Goal: Check status: Check status

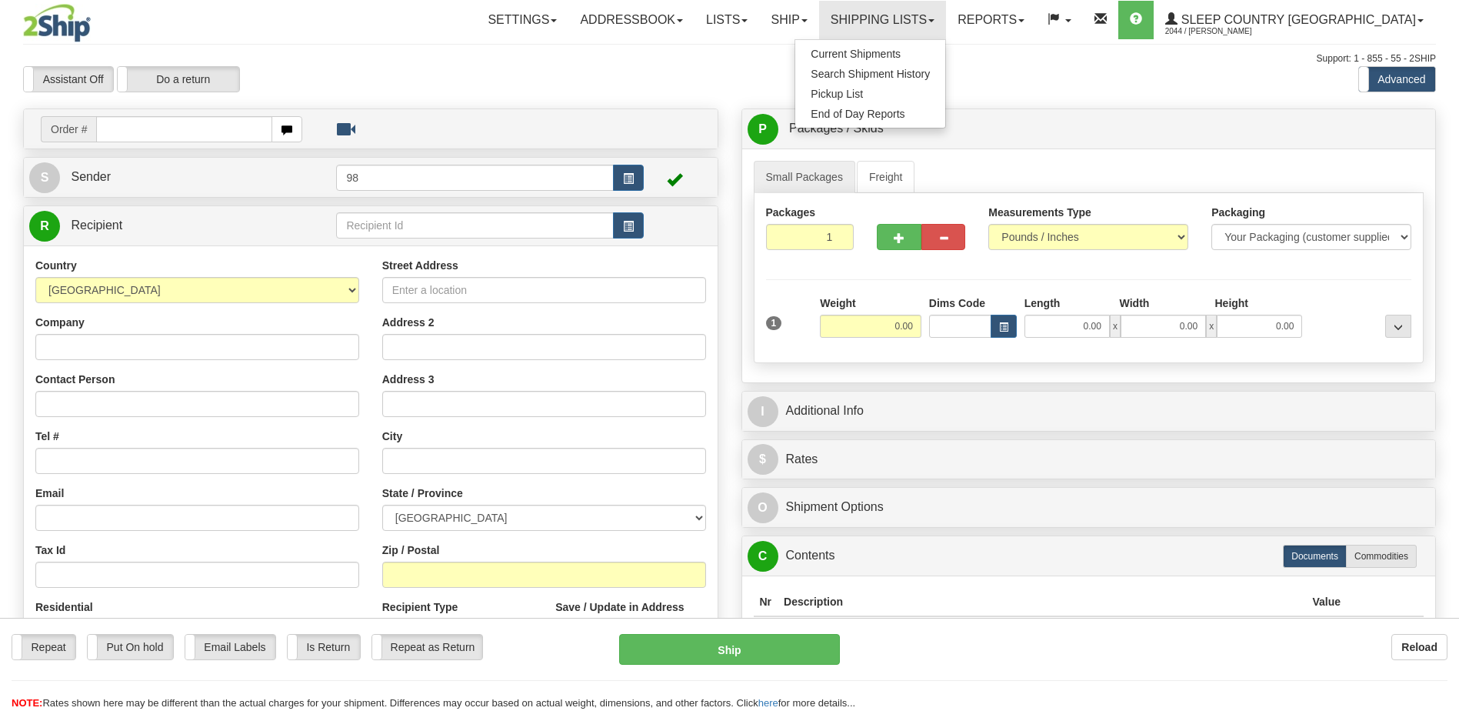
click at [930, 77] on span "Search Shipment History" at bounding box center [870, 74] width 119 height 12
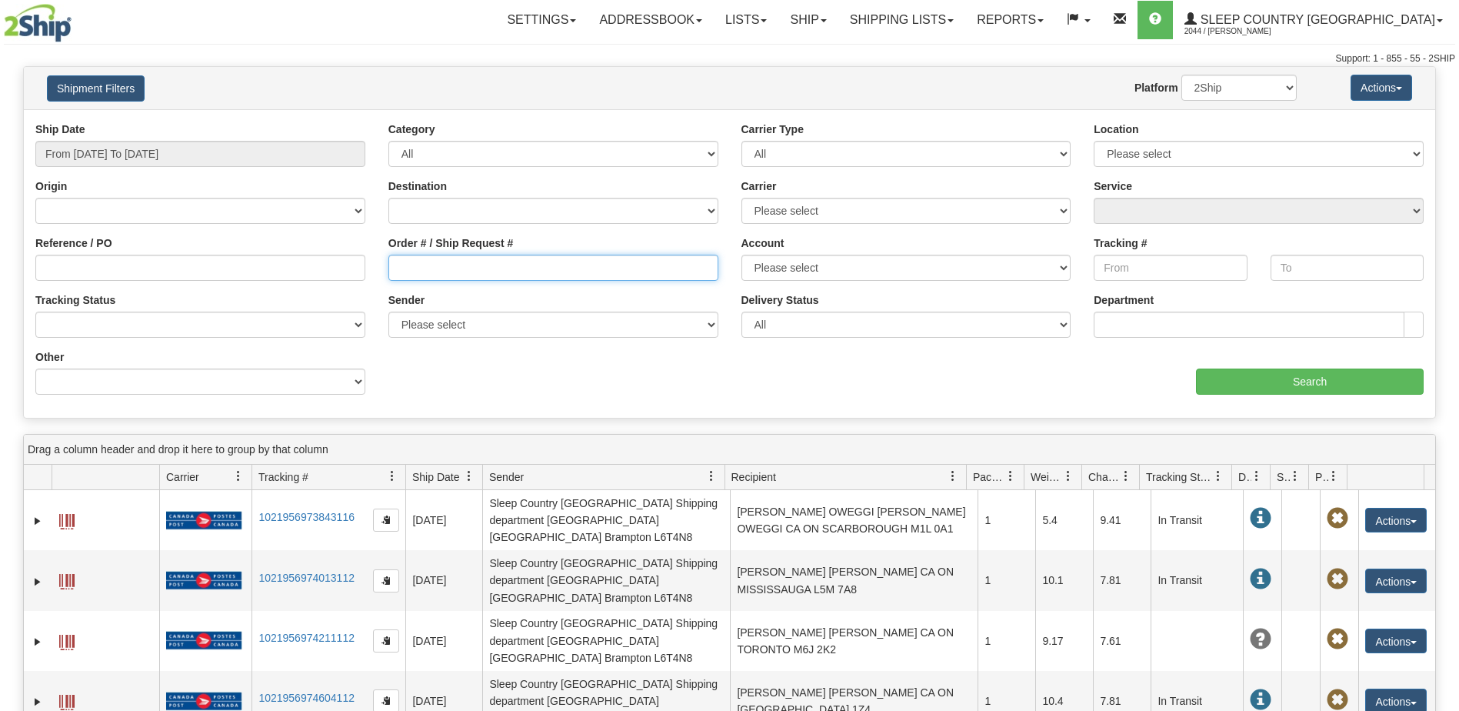
click at [463, 275] on input "Order # / Ship Request #" at bounding box center [553, 268] width 330 height 26
click at [441, 264] on input "Order # / Ship Request #" at bounding box center [553, 268] width 330 height 26
click at [434, 269] on input "Order # / Ship Request #" at bounding box center [553, 268] width 330 height 26
paste input "9000I103415"
click at [486, 266] on input "9000I103415" at bounding box center [553, 268] width 330 height 26
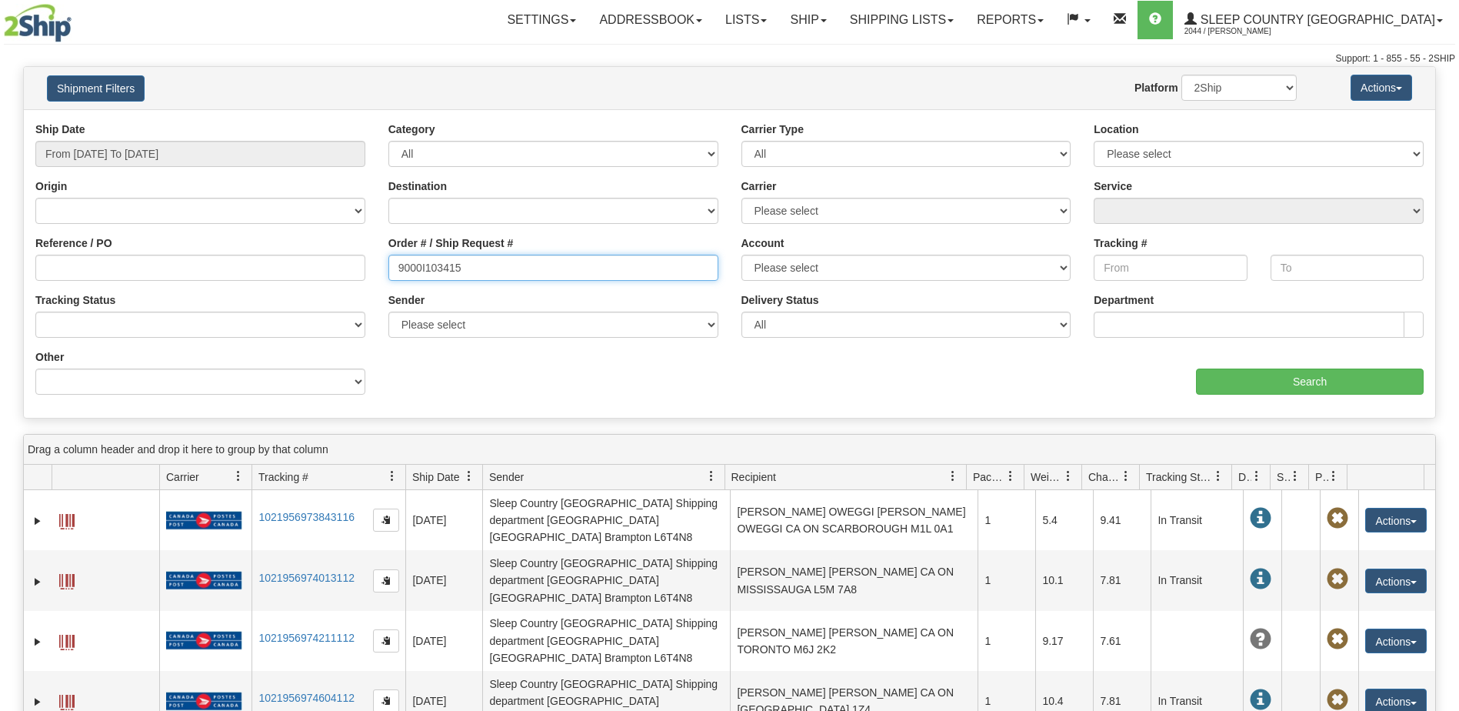
type input "9000I103415"
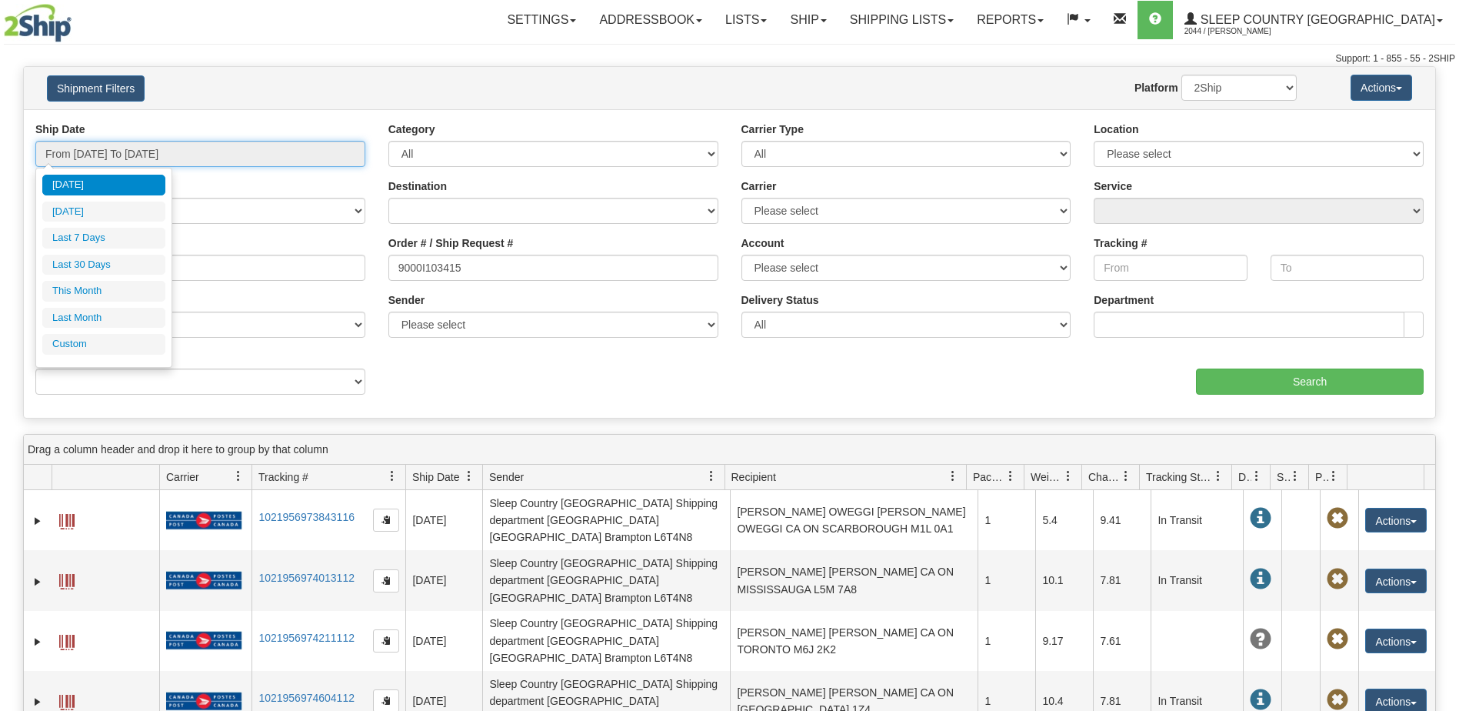
click at [223, 148] on input "From 09/24/2025 To 09/25/2025" at bounding box center [200, 154] width 330 height 26
click at [136, 241] on li "Last 7 Days" at bounding box center [103, 238] width 123 height 21
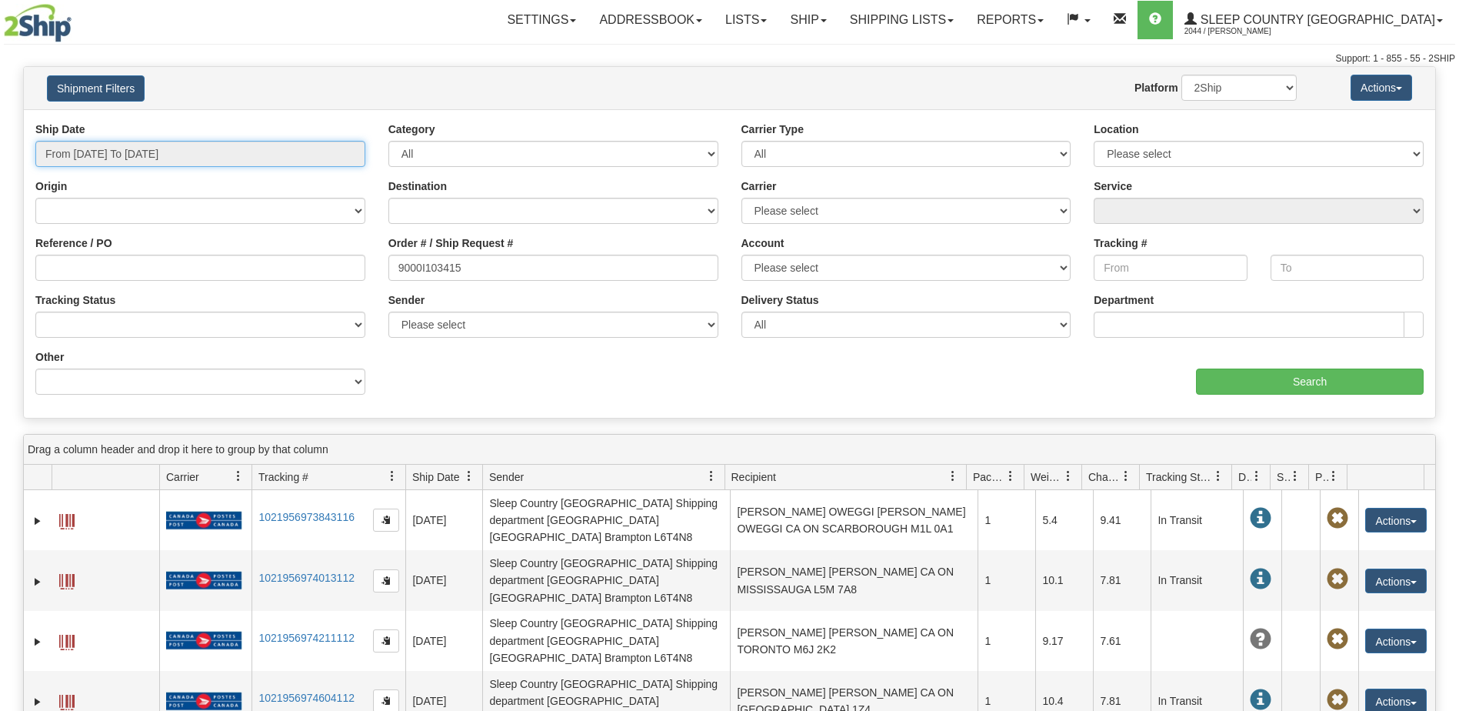
click at [181, 158] on input "From 09/19/2025 To 09/25/2025" at bounding box center [200, 154] width 330 height 26
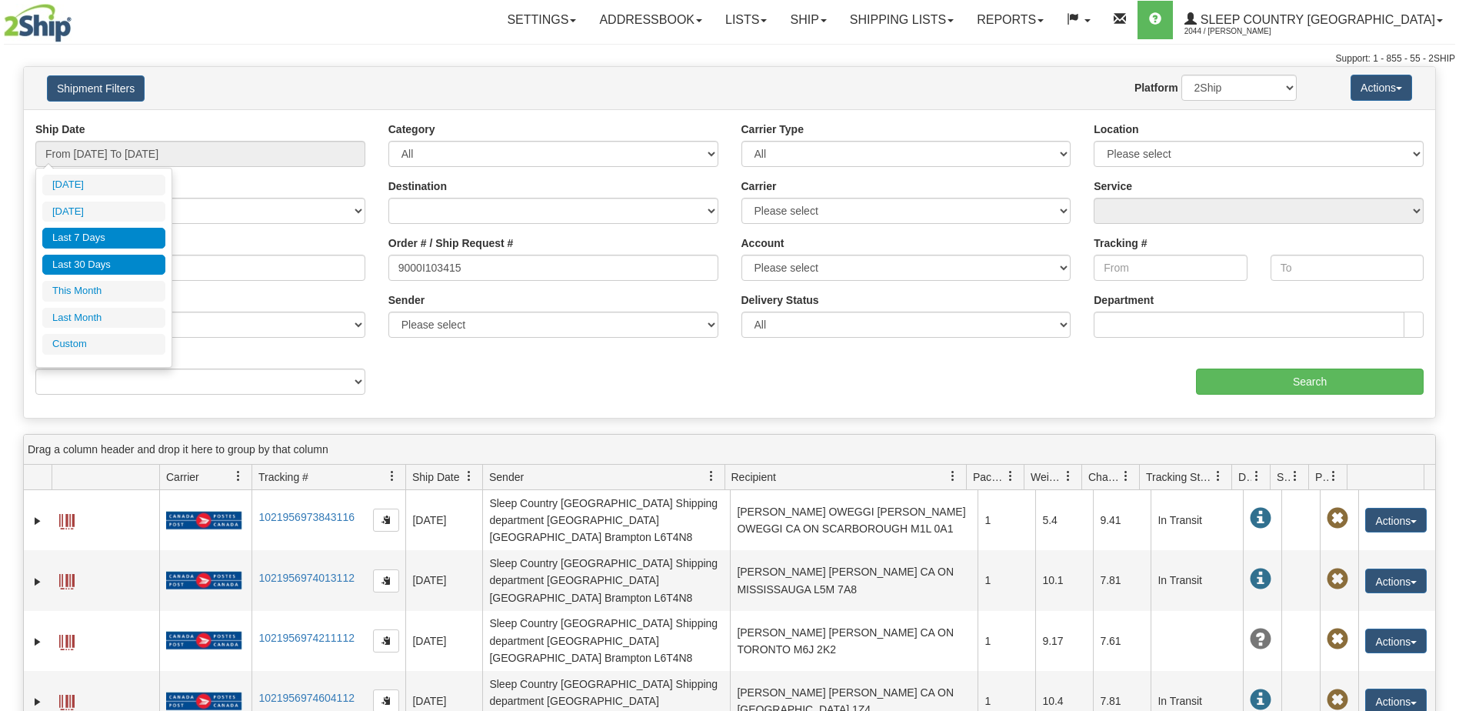
click at [110, 259] on li "Last 30 Days" at bounding box center [103, 265] width 123 height 21
type input "From 08/27/2025 To 09/25/2025"
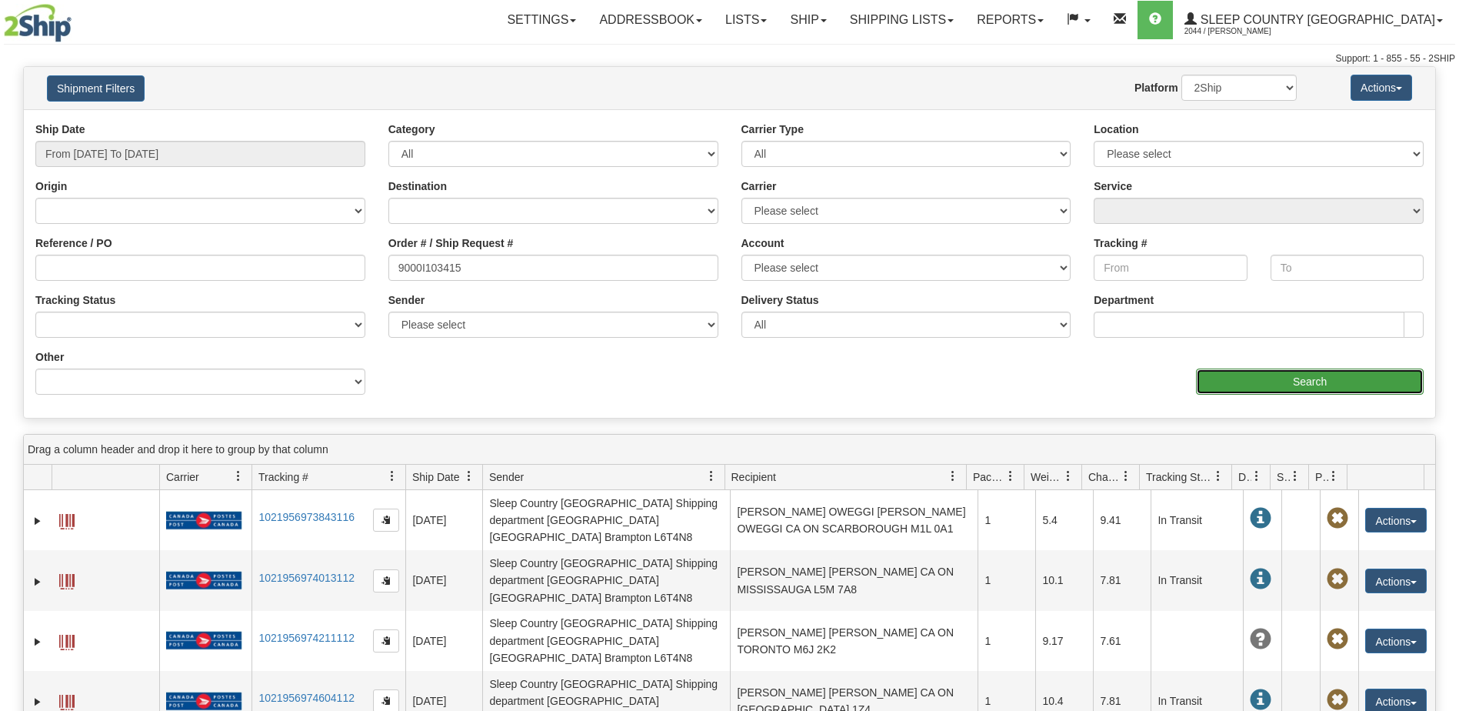
click at [1324, 382] on input "Search" at bounding box center [1310, 381] width 228 height 26
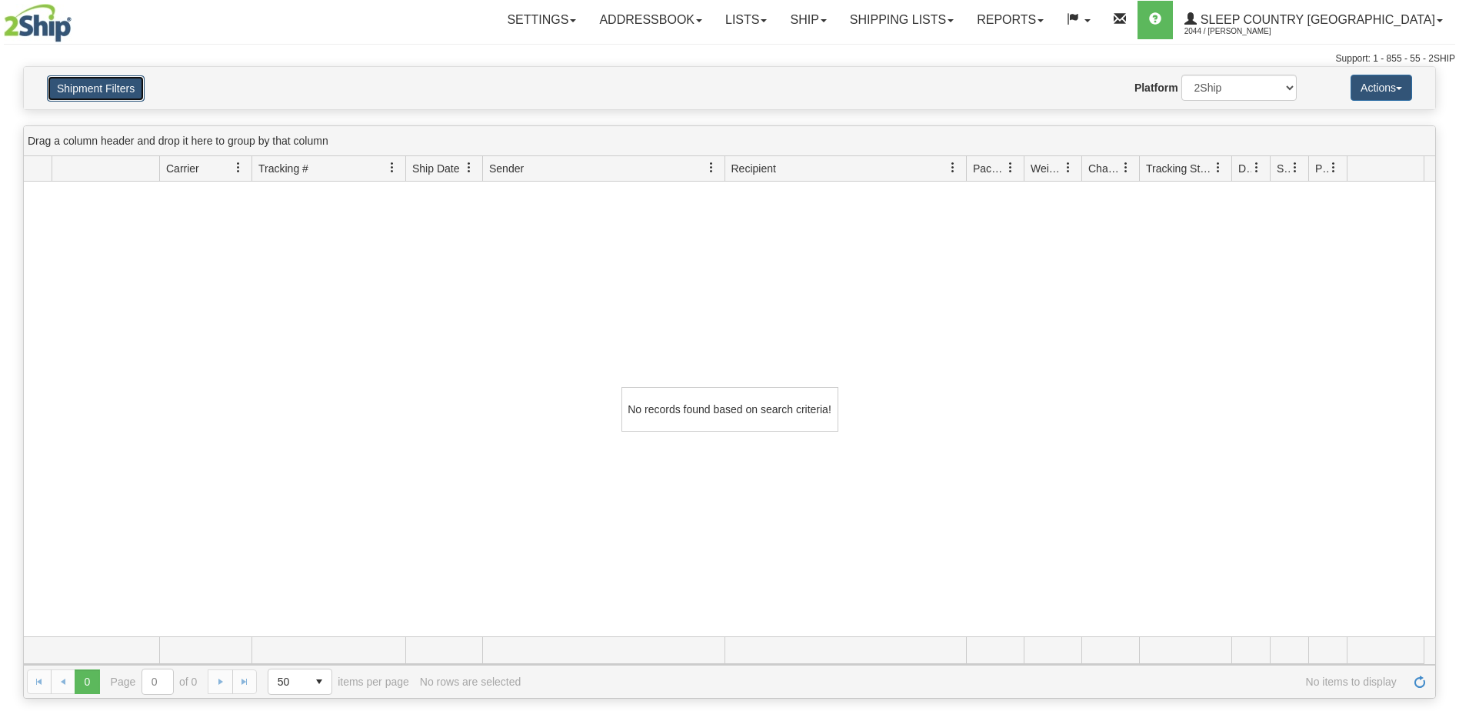
click at [104, 94] on button "Shipment Filters" at bounding box center [96, 88] width 98 height 26
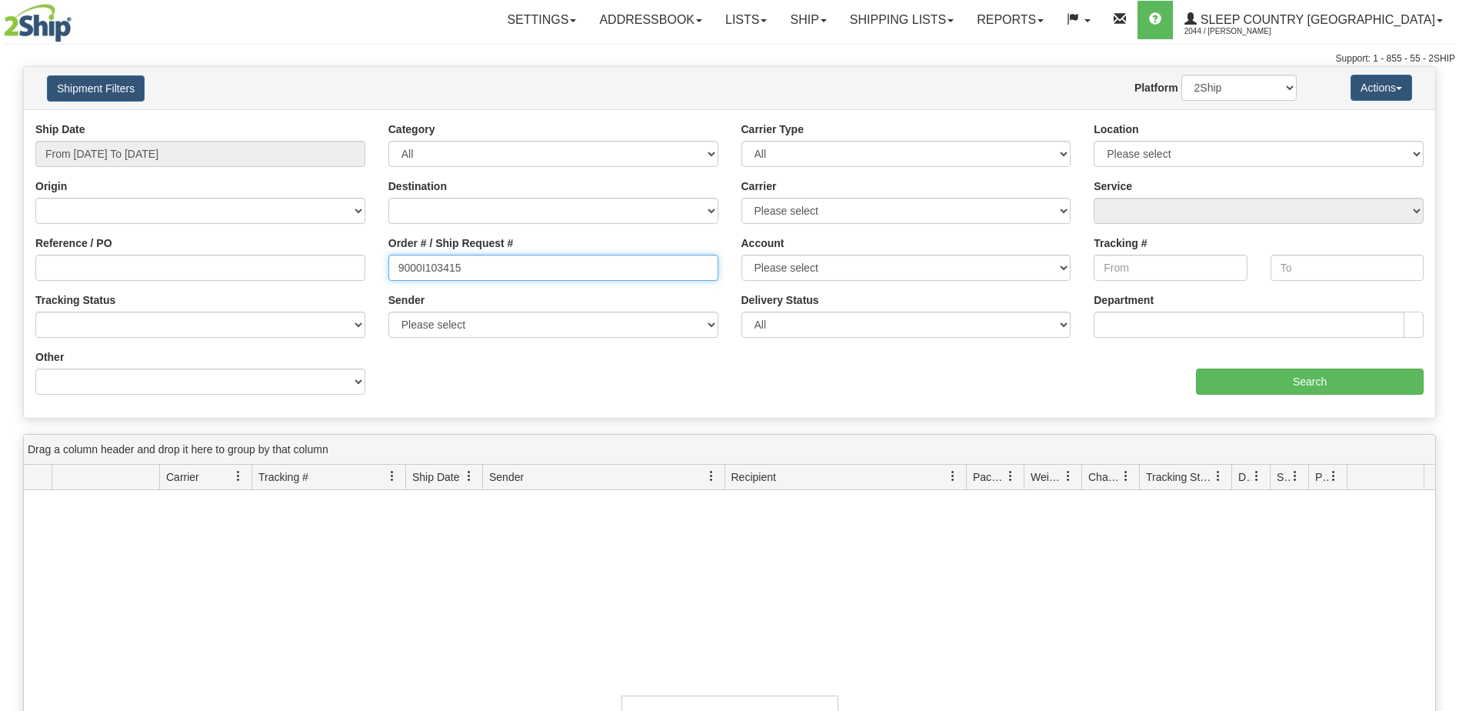
click at [472, 268] on input "9000I103415" at bounding box center [553, 268] width 330 height 26
click at [394, 264] on input "9000I103415" at bounding box center [553, 268] width 330 height 26
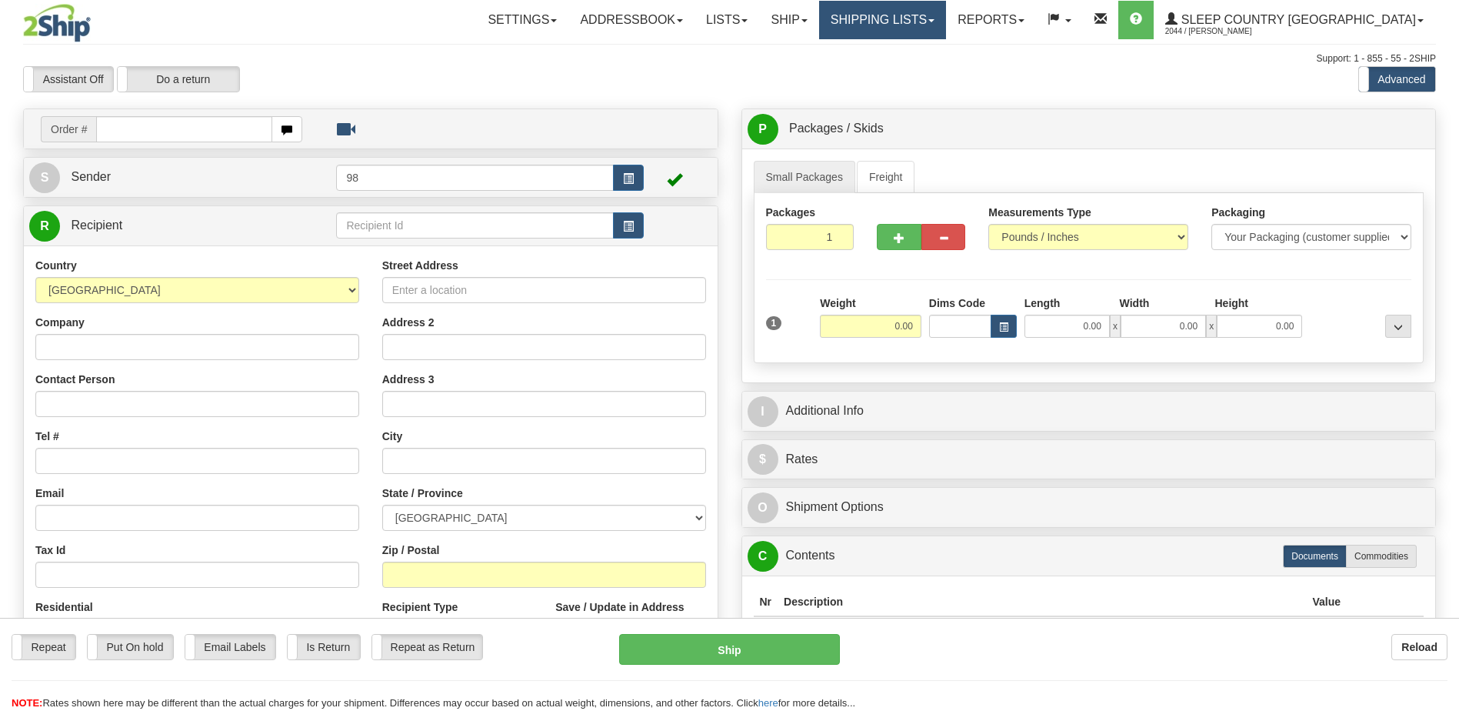
click at [946, 26] on link "Shipping lists" at bounding box center [882, 20] width 127 height 38
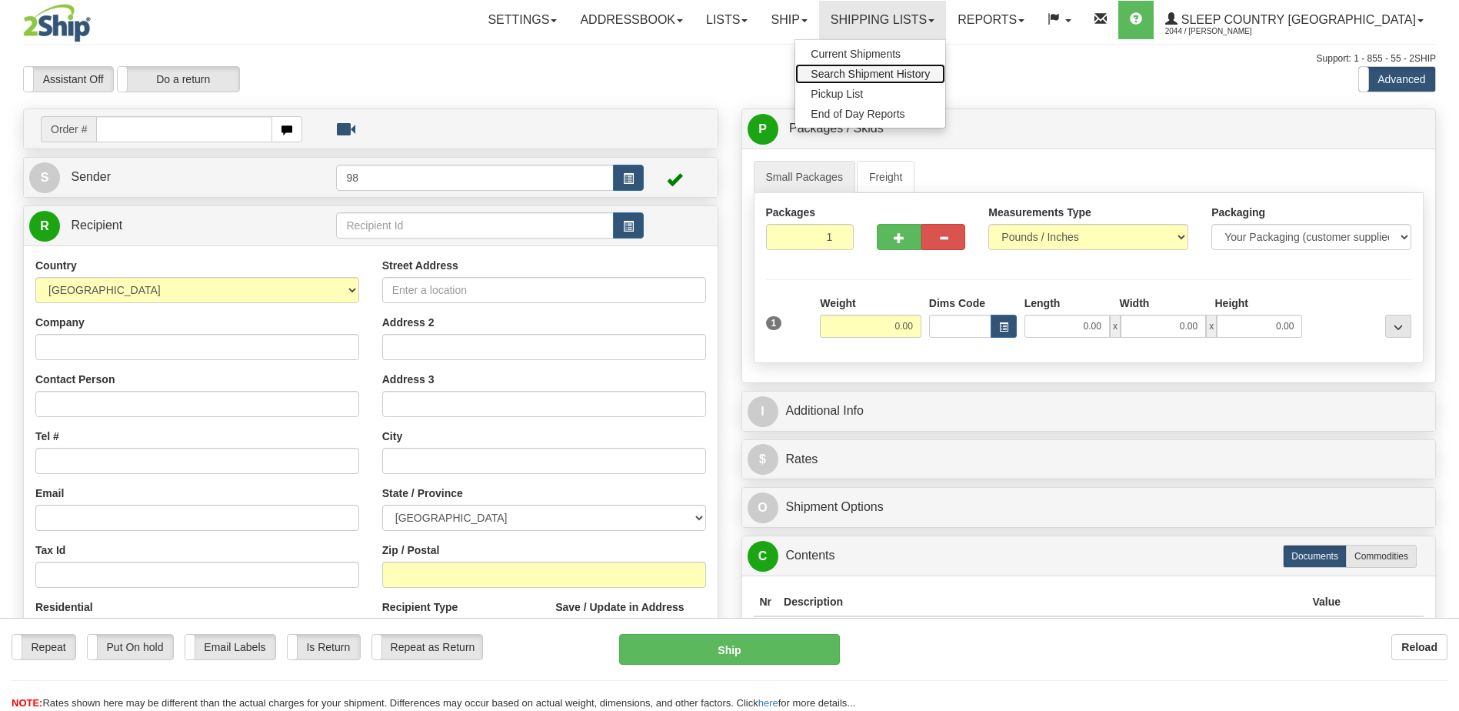
click at [930, 76] on span "Search Shipment History" at bounding box center [870, 74] width 119 height 12
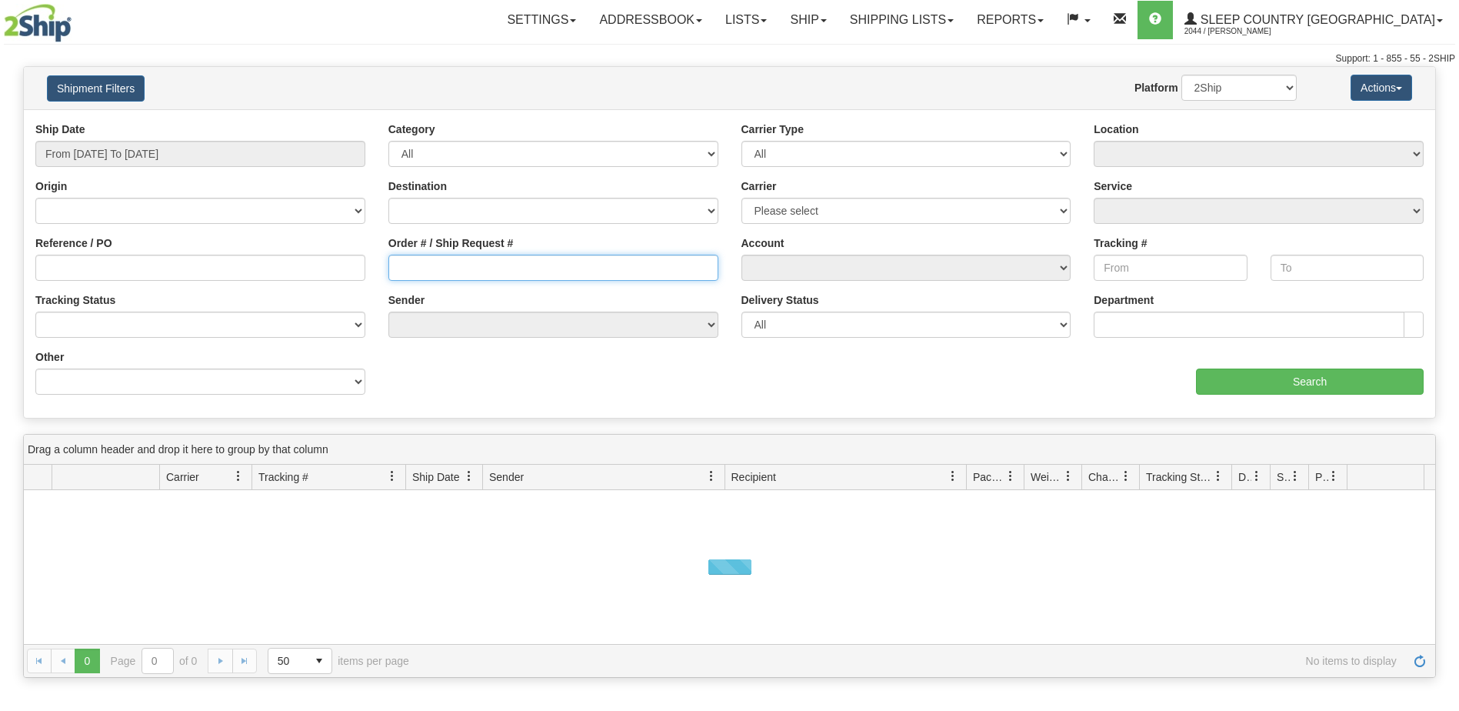
click at [472, 269] on input "Order # / Ship Request #" at bounding box center [553, 268] width 330 height 26
paste input "9000I103415"
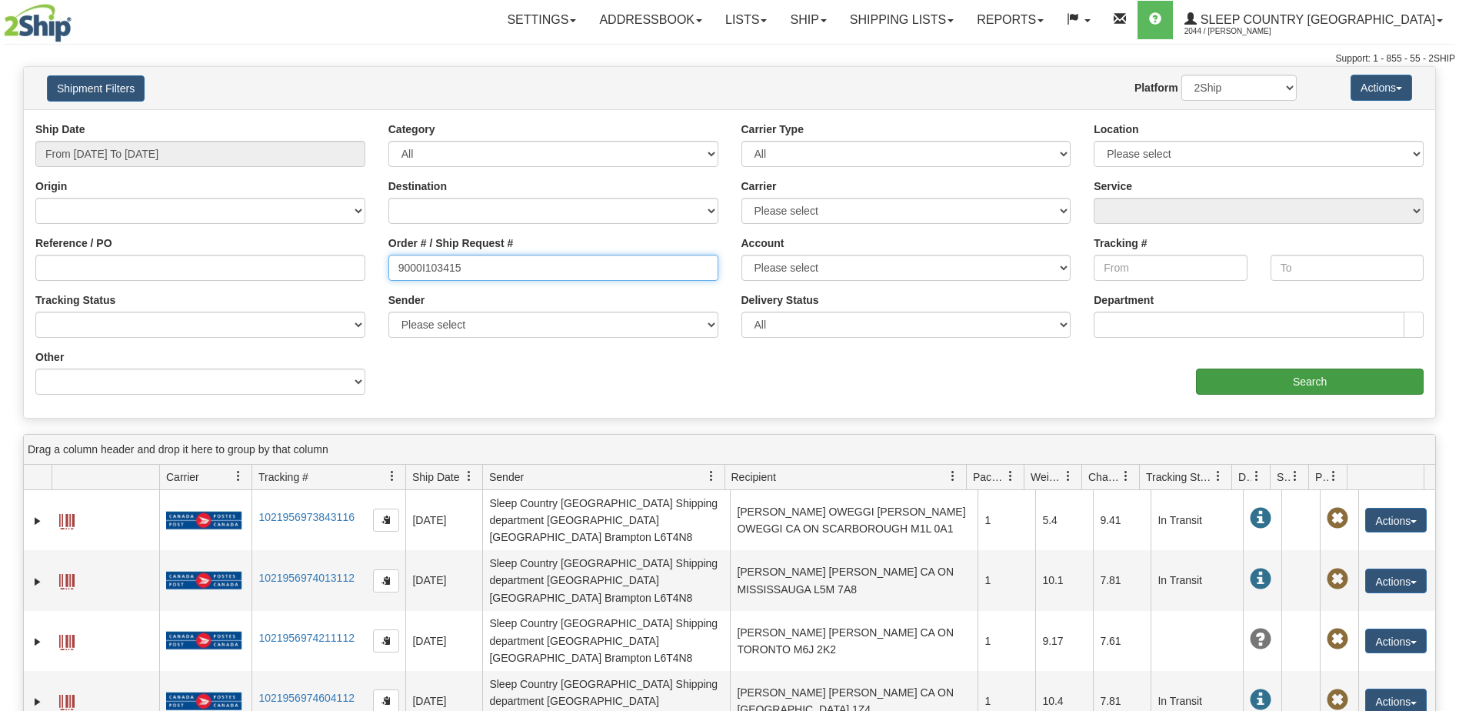
type input "9000I103415"
click at [1283, 388] on input "Search" at bounding box center [1310, 381] width 228 height 26
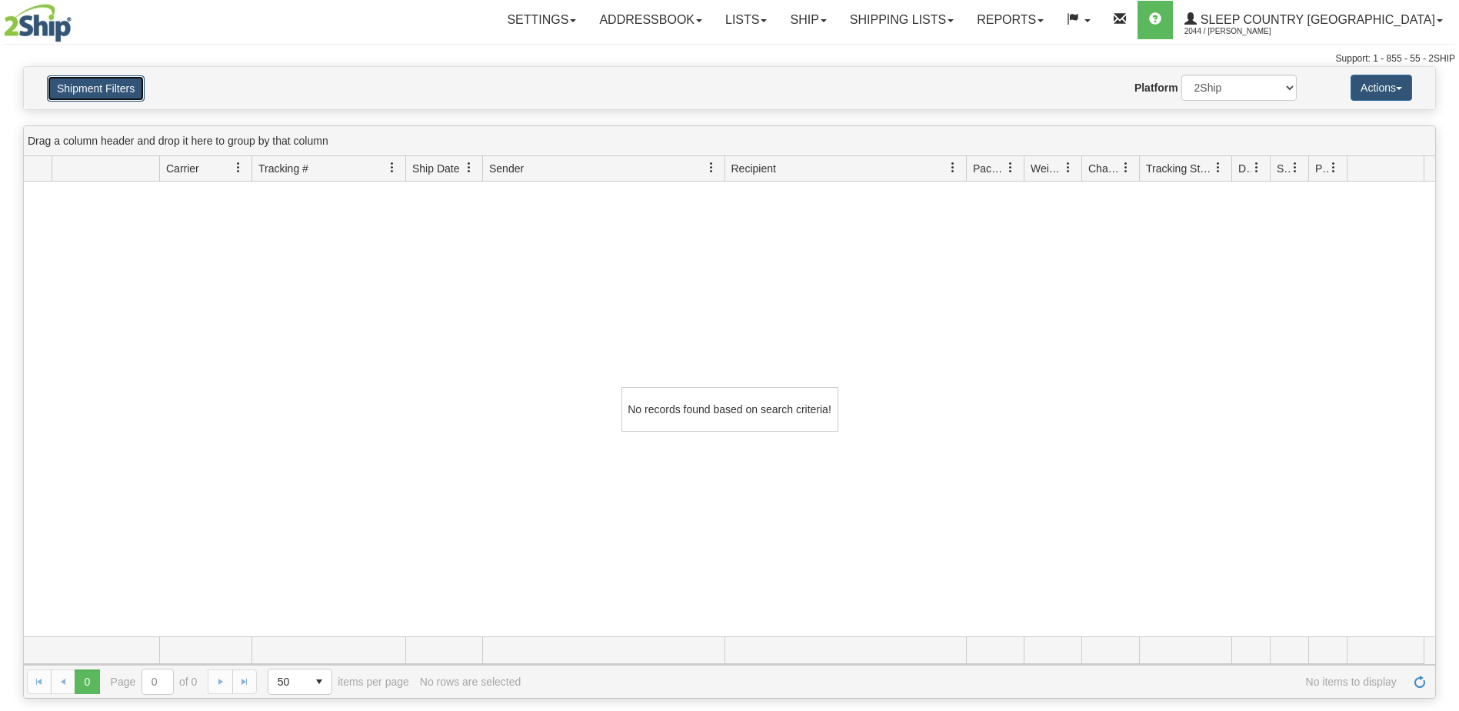
click at [100, 88] on button "Shipment Filters" at bounding box center [96, 88] width 98 height 26
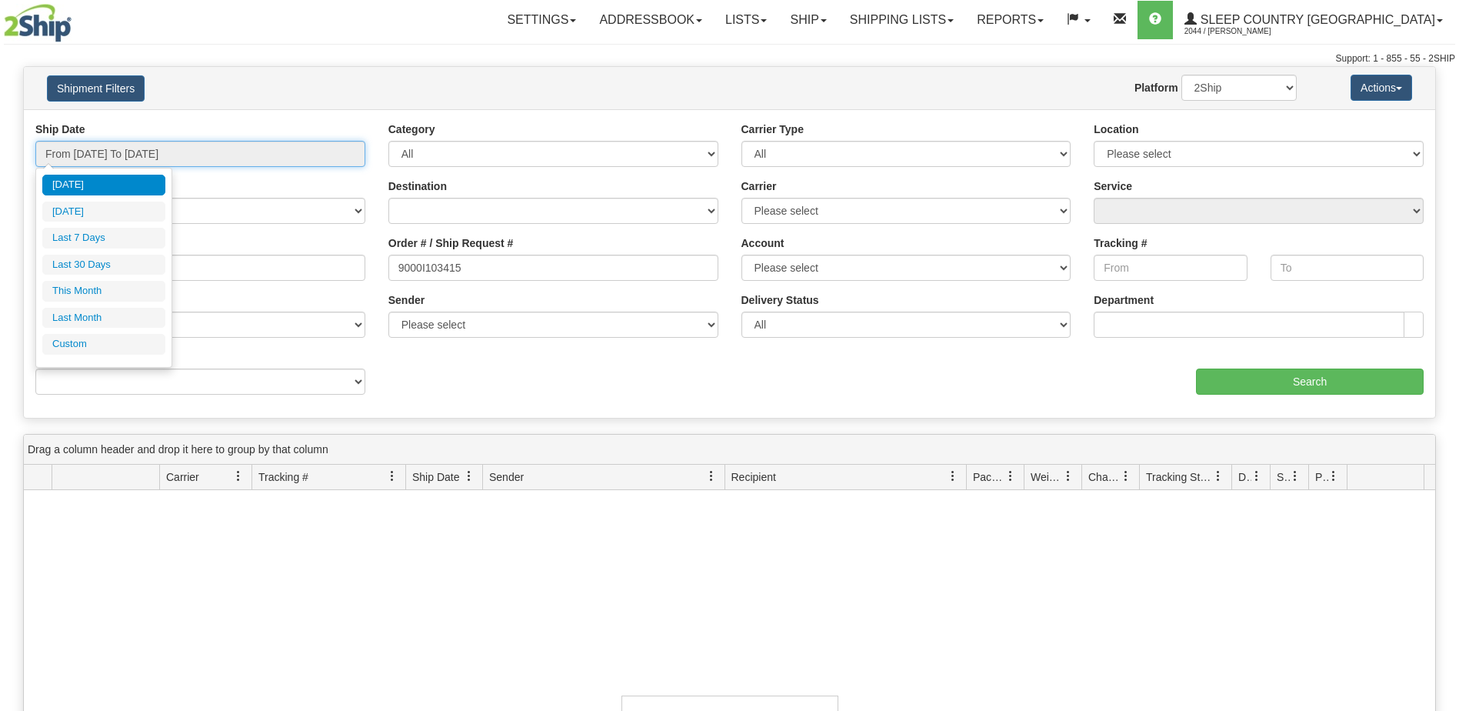
click at [255, 152] on input "From 09/24/2025 To 09/25/2025" at bounding box center [200, 154] width 330 height 26
click at [115, 262] on li "Last 30 Days" at bounding box center [103, 265] width 123 height 21
type input "From 08/27/2025 To 09/25/2025"
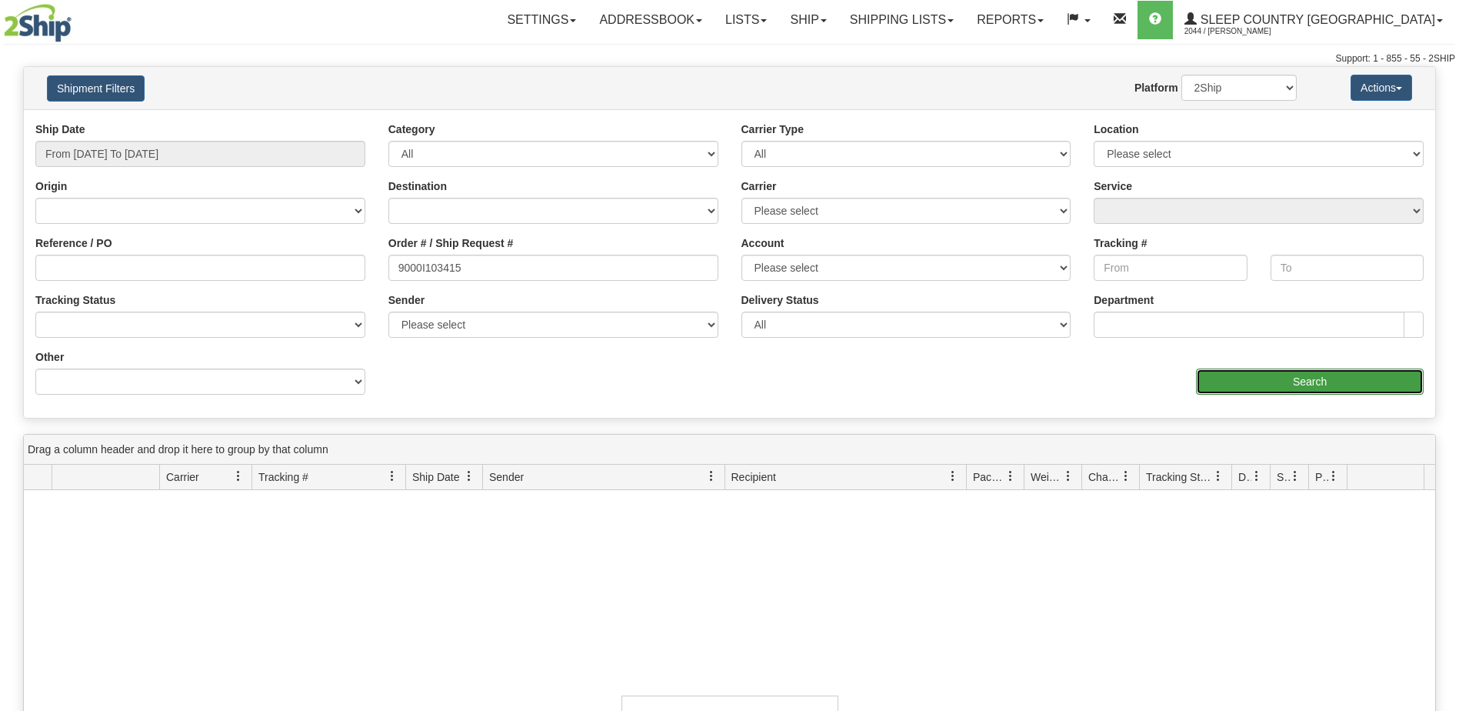
click at [1260, 392] on input "Search" at bounding box center [1310, 381] width 228 height 26
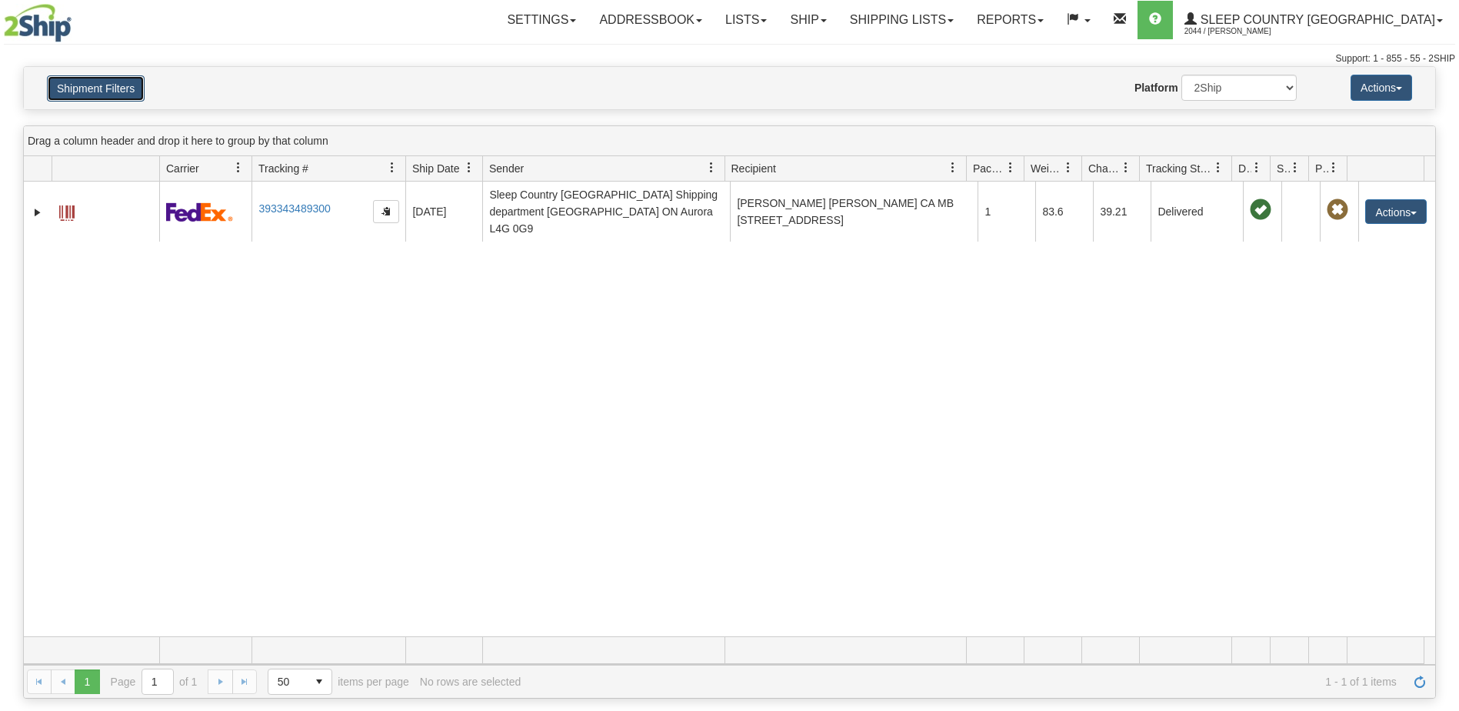
click at [120, 85] on button "Shipment Filters" at bounding box center [96, 88] width 98 height 26
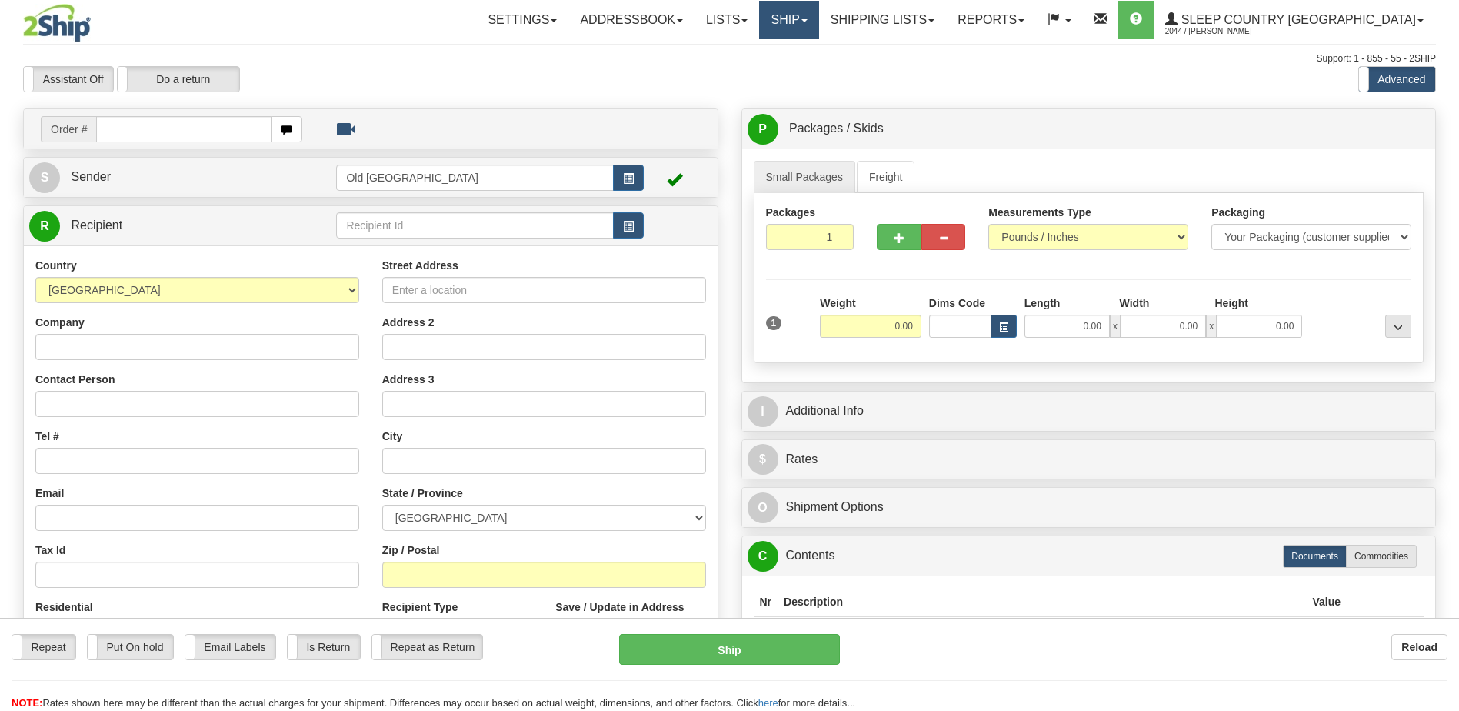
click at [818, 31] on link "Ship" at bounding box center [788, 20] width 59 height 38
